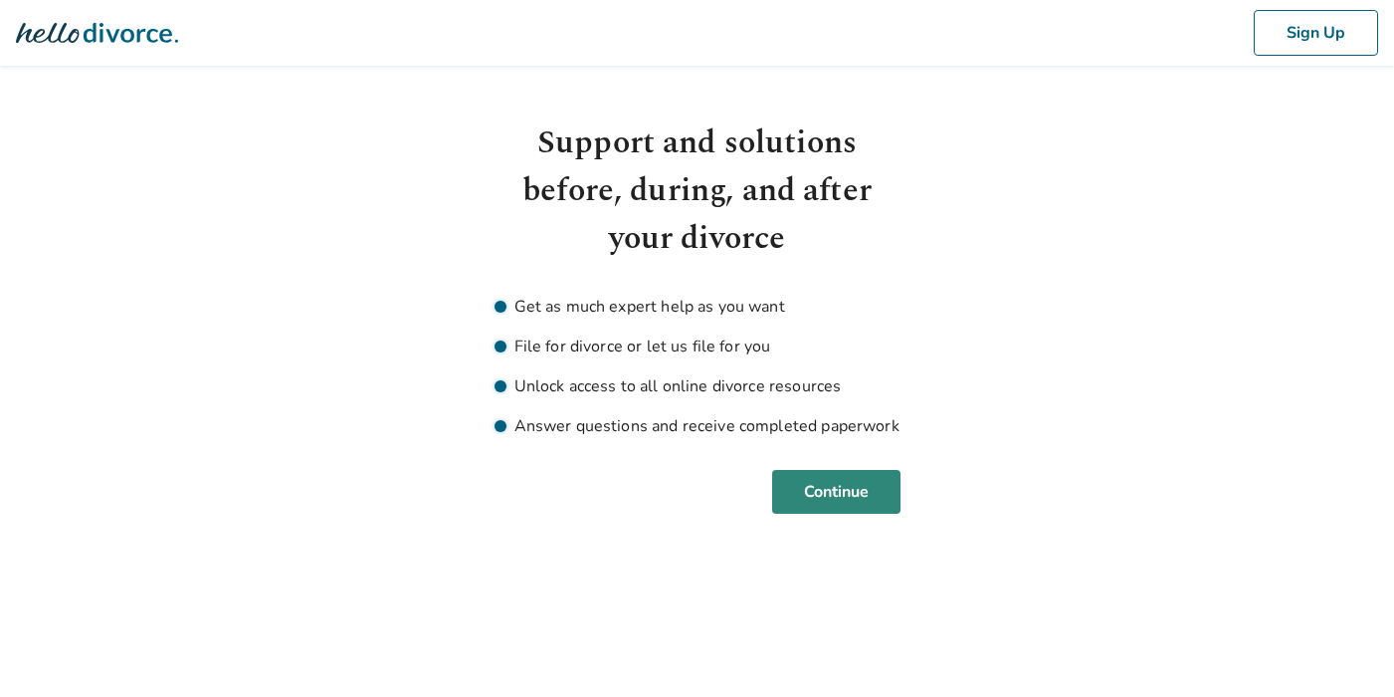
click at [854, 483] on button "Continue" at bounding box center [836, 492] width 128 height 44
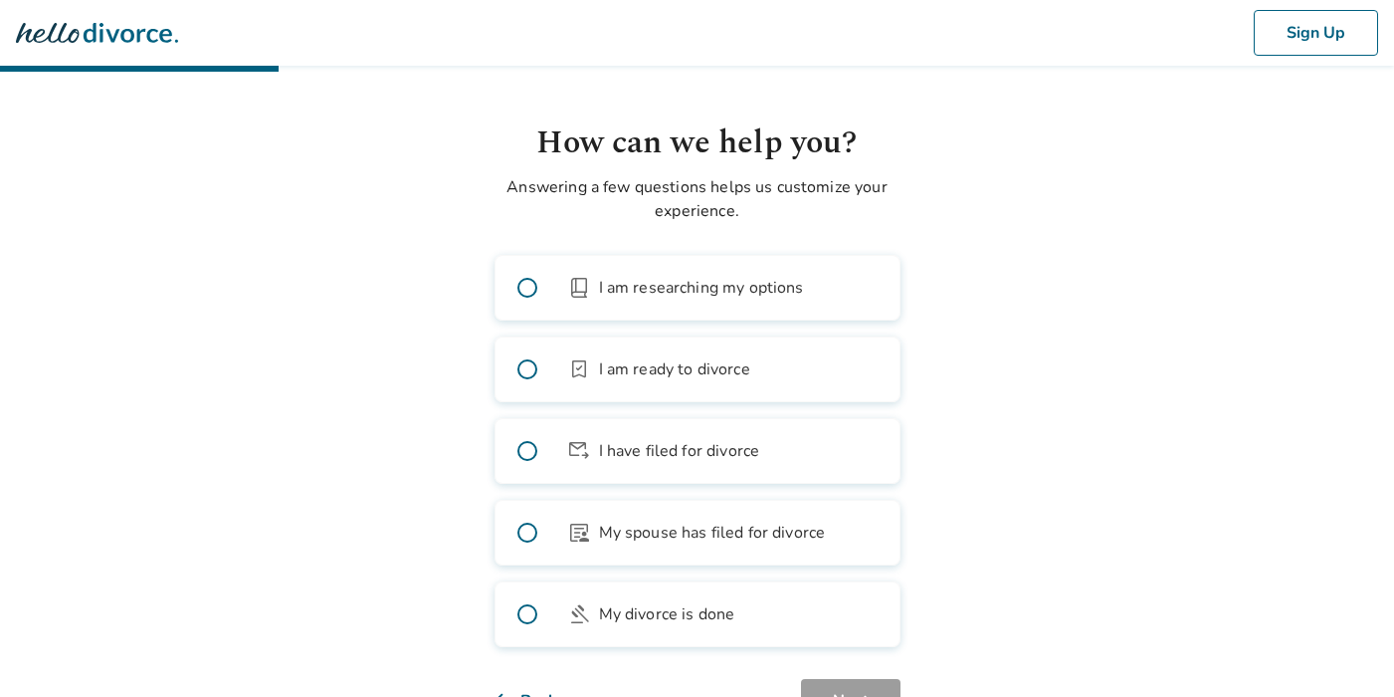
click at [530, 287] on span at bounding box center [528, 288] width 64 height 64
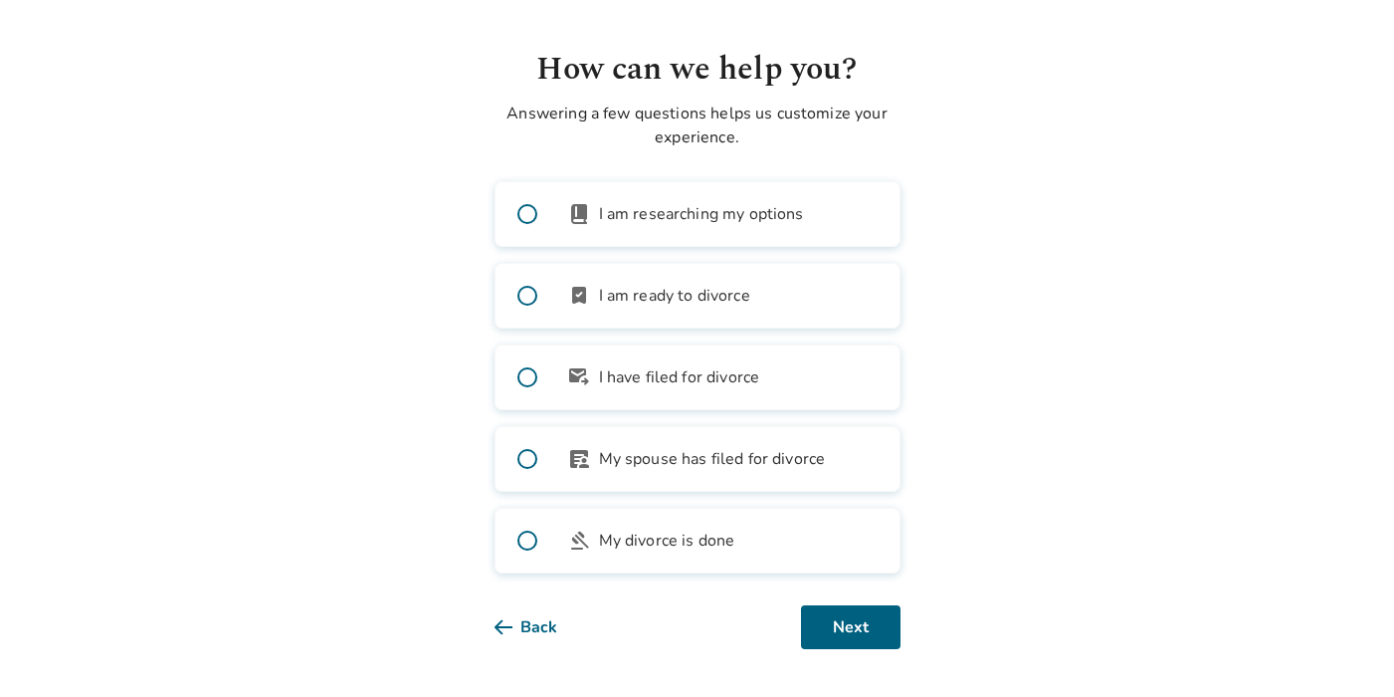
scroll to position [78, 0]
click at [528, 209] on span at bounding box center [528, 214] width 64 height 64
click at [630, 207] on span "I am researching my options" at bounding box center [701, 214] width 205 height 24
click at [845, 634] on button "Next" at bounding box center [851, 627] width 100 height 44
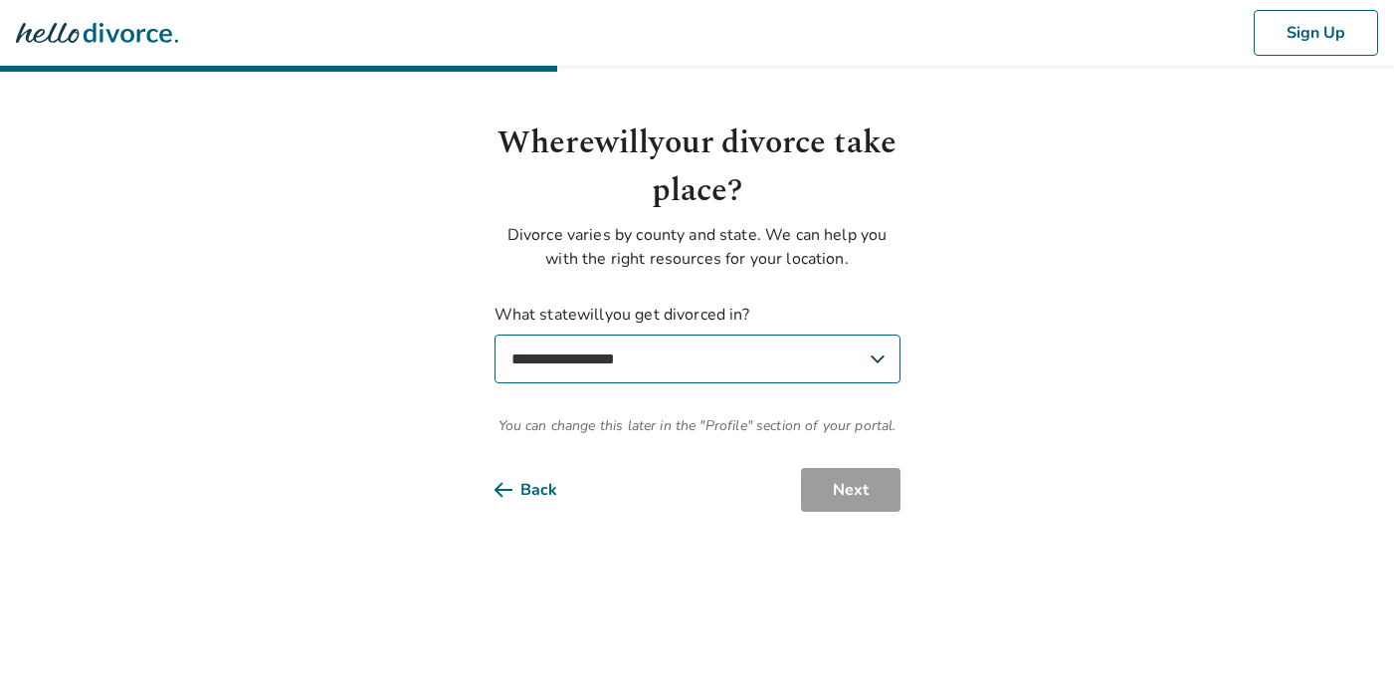
select select "**"
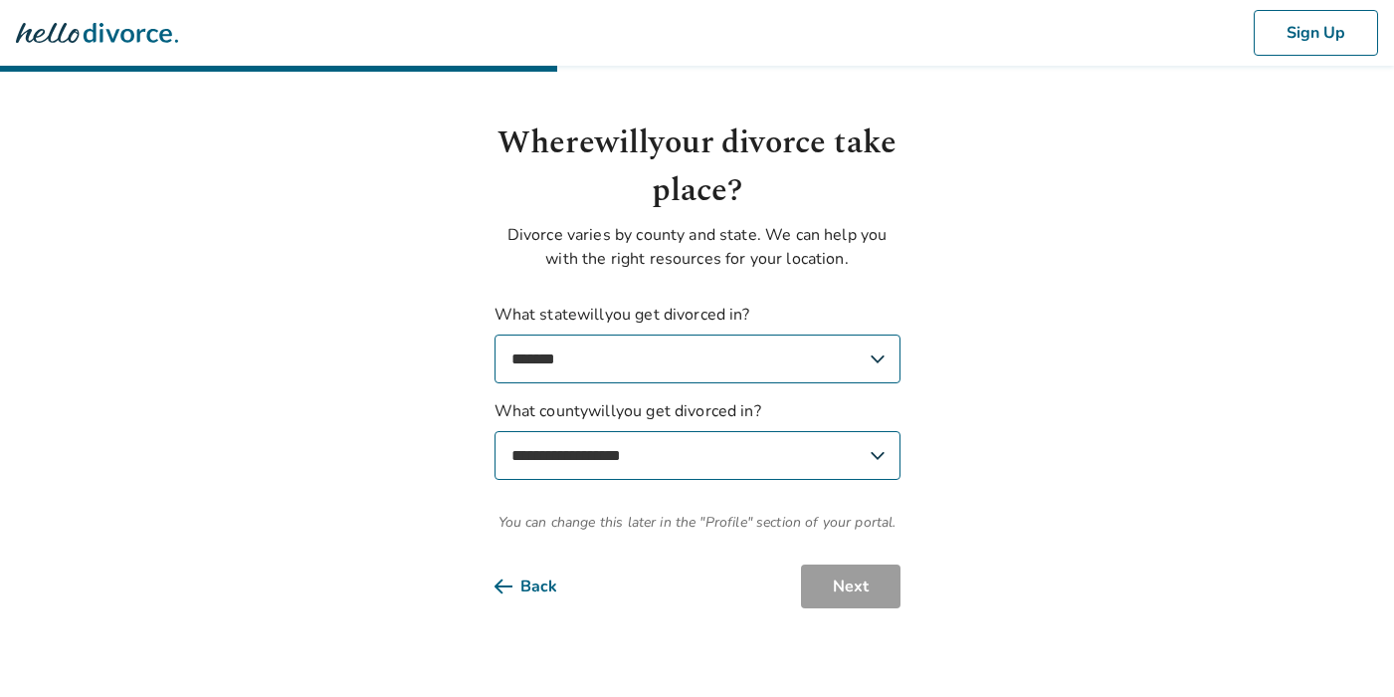
select select "*********"
click at [849, 584] on button "Next" at bounding box center [851, 586] width 100 height 44
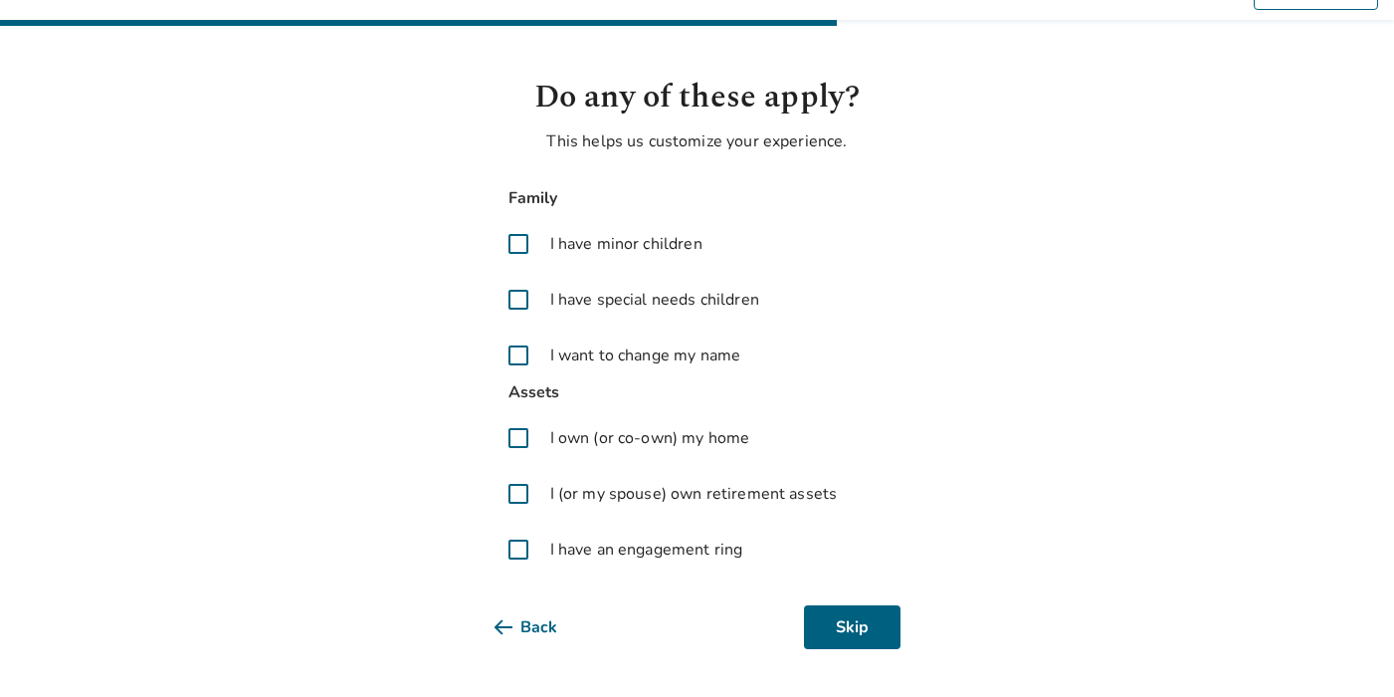
scroll to position [50, 0]
click at [524, 436] on span at bounding box center [519, 438] width 48 height 48
click at [519, 435] on span at bounding box center [519, 438] width 48 height 48
click at [525, 497] on span at bounding box center [519, 494] width 48 height 48
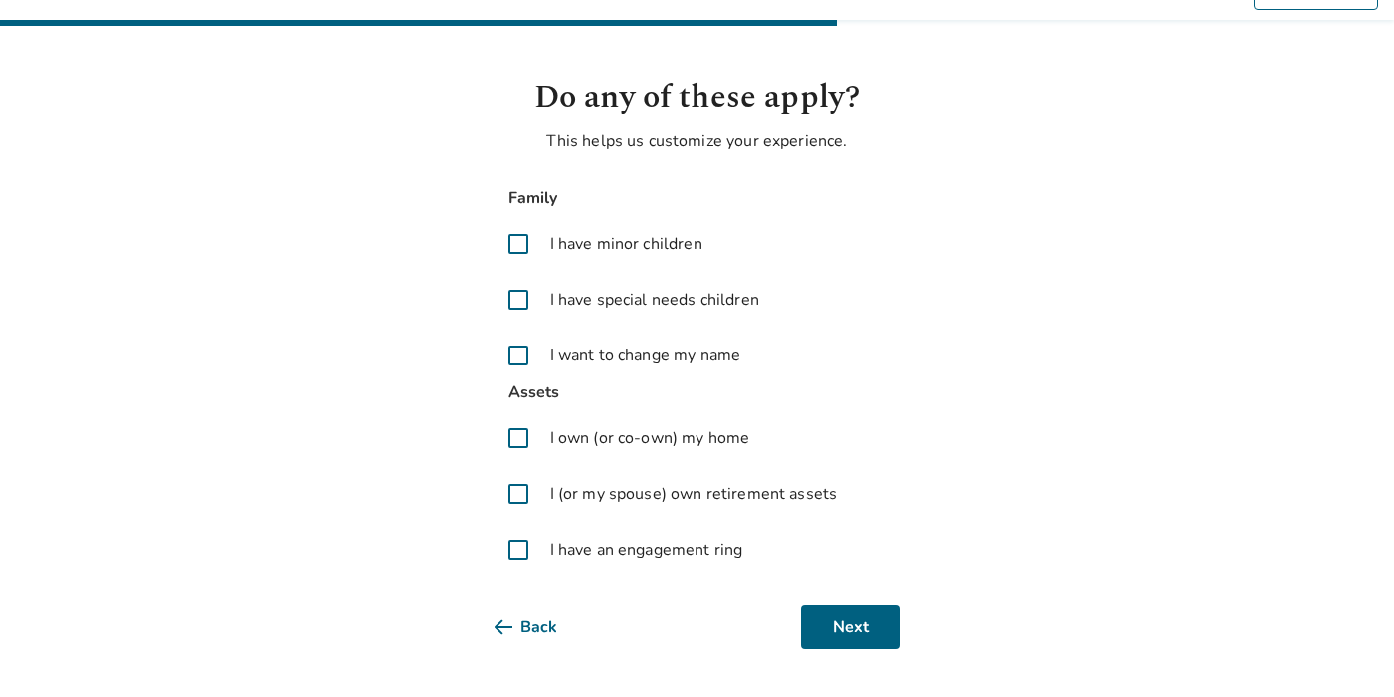
click at [518, 491] on span at bounding box center [519, 494] width 48 height 48
click at [517, 491] on span at bounding box center [519, 494] width 48 height 48
click at [614, 491] on span "I (or my spouse) own retirement assets" at bounding box center [694, 494] width 288 height 24
click at [832, 615] on button "Next" at bounding box center [851, 627] width 100 height 44
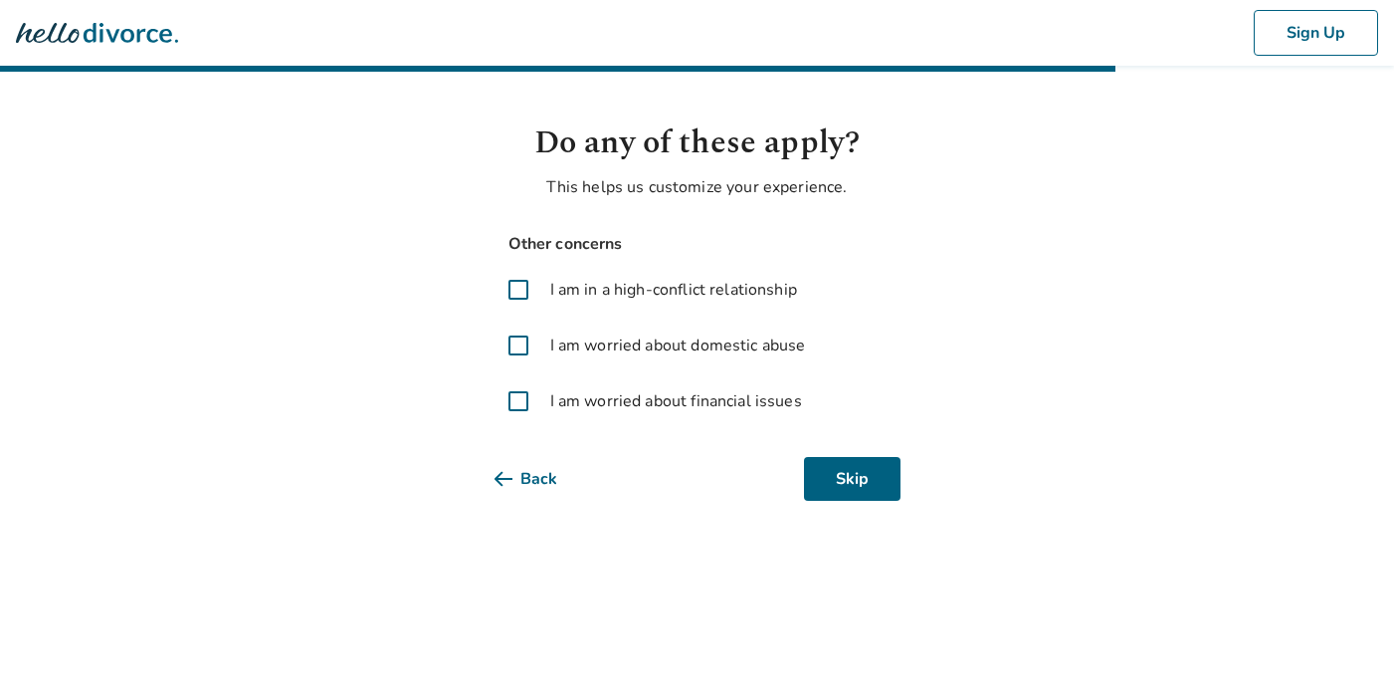
scroll to position [0, 0]
click at [525, 290] on span at bounding box center [519, 290] width 48 height 48
click at [533, 410] on span at bounding box center [519, 401] width 48 height 48
click at [524, 402] on span at bounding box center [519, 401] width 48 height 48
click at [833, 479] on button "Next" at bounding box center [851, 479] width 100 height 44
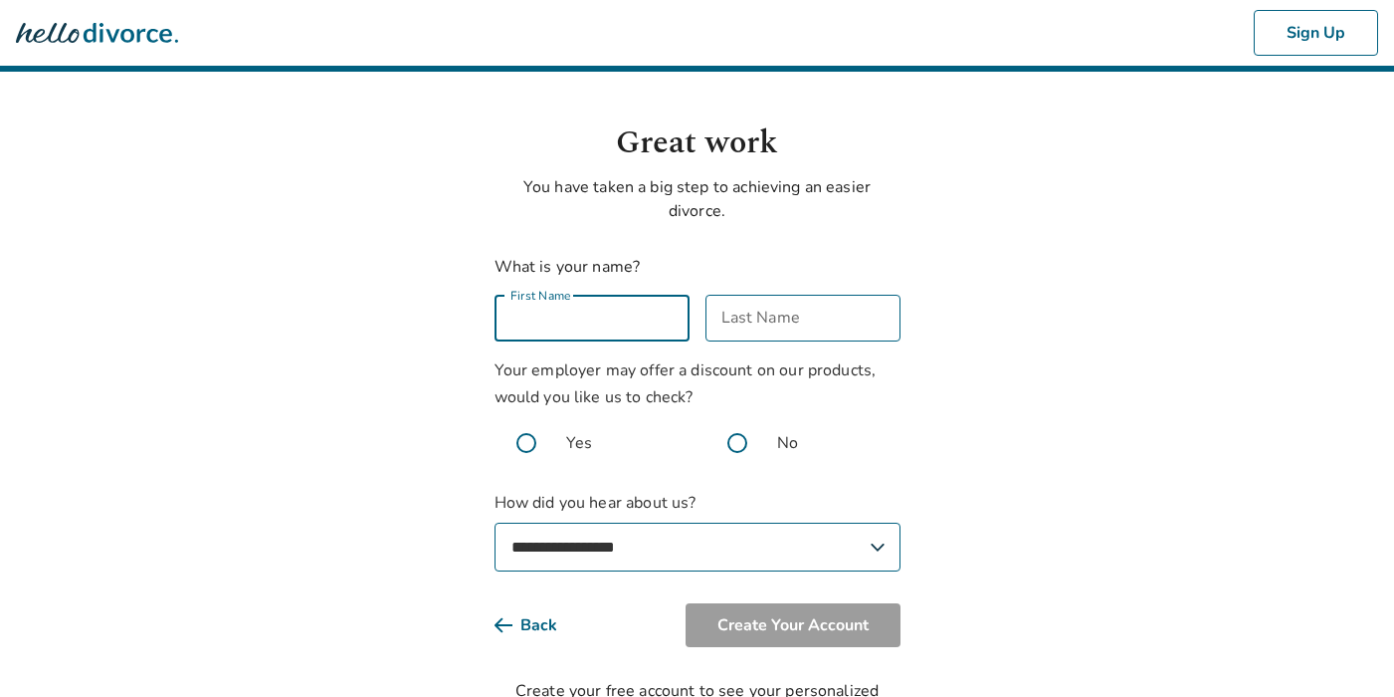
click at [615, 316] on input "First Name" at bounding box center [592, 318] width 195 height 47
